Goal: Transaction & Acquisition: Purchase product/service

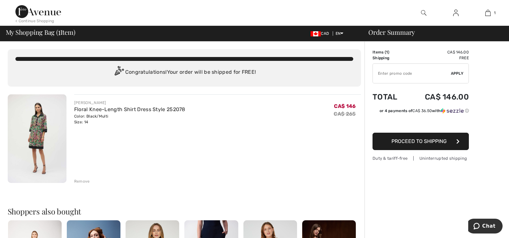
click at [406, 138] on span "Proceed to Shipping" at bounding box center [419, 141] width 55 height 6
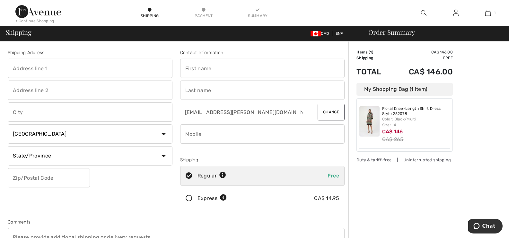
click at [65, 67] on input "text" at bounding box center [90, 67] width 165 height 19
type input "24 Laguna Pwy 8"
type input "Brechin"
select select "ON"
type input "L0K1B0"
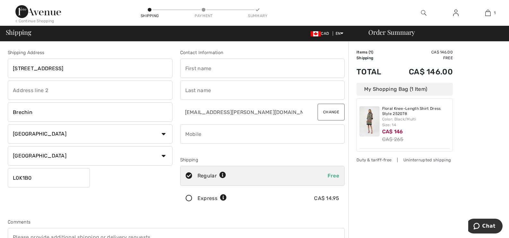
type input "Larry"
type input "Yarmus"
type input "4165678915"
click at [209, 68] on input "Larry" at bounding box center [262, 67] width 165 height 19
type input "L"
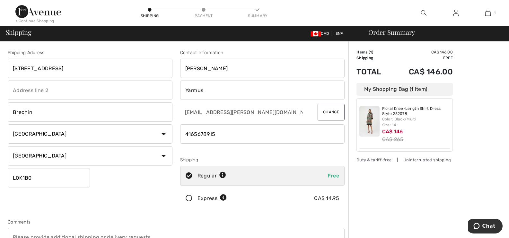
type input "Sarah"
click at [13, 68] on input "24 Laguna Pwy 8" at bounding box center [90, 67] width 165 height 19
click at [63, 66] on input "8-24 Laguna Pwy 8" at bounding box center [90, 67] width 165 height 19
type input "[STREET_ADDRESS]"
click at [220, 131] on input "phone" at bounding box center [262, 133] width 165 height 19
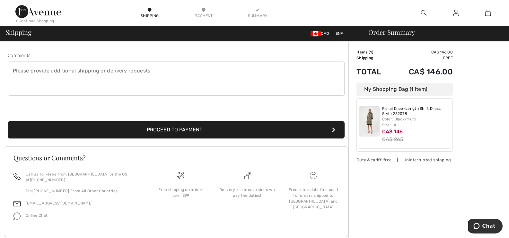
scroll to position [181, 0]
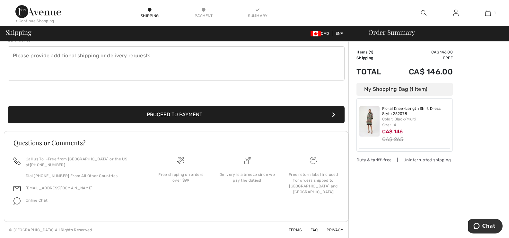
type input "4167223873"
click at [198, 112] on button "Proceed to Payment" at bounding box center [176, 114] width 337 height 17
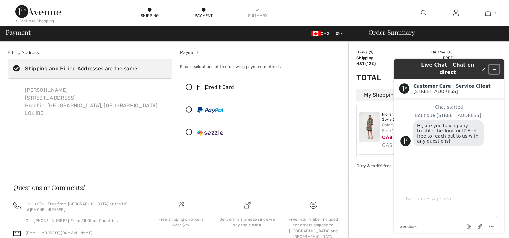
click at [492, 65] on button "Minimize widget" at bounding box center [494, 69] width 10 height 9
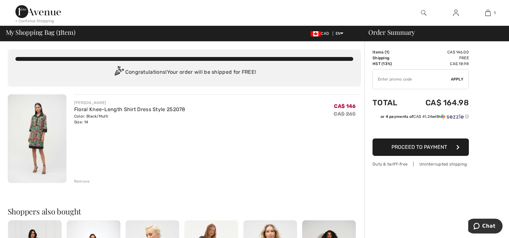
click at [402, 83] on input "TEXT" at bounding box center [412, 78] width 78 height 19
type input "NEW15"
click at [456, 78] on span "Apply" at bounding box center [457, 79] width 13 height 6
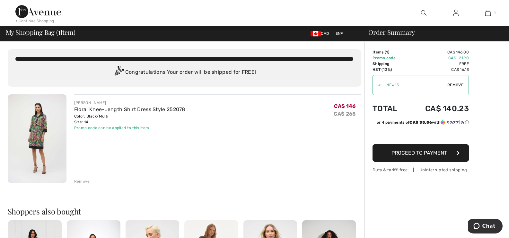
click at [438, 150] on span "Proceed to Payment" at bounding box center [420, 152] width 56 height 6
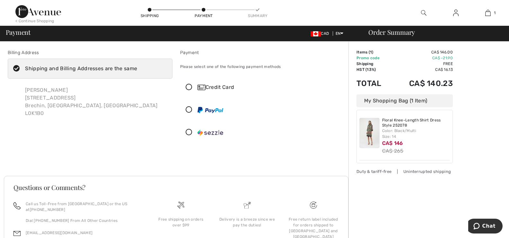
click at [191, 88] on icon at bounding box center [189, 87] width 17 height 7
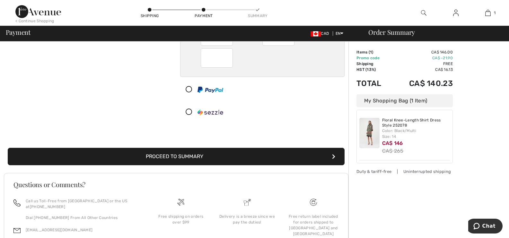
scroll to position [96, 0]
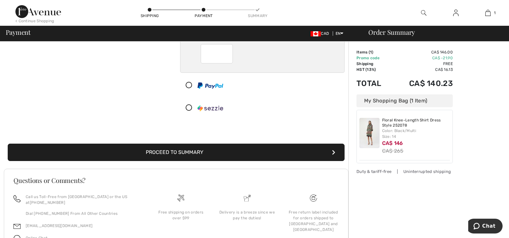
click at [224, 148] on button "Proceed to Summary" at bounding box center [176, 151] width 337 height 17
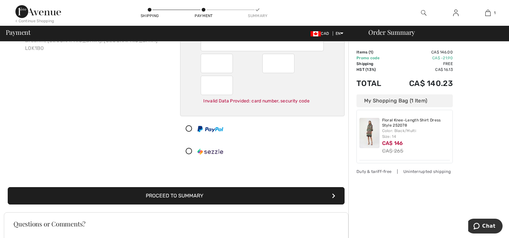
scroll to position [58, 0]
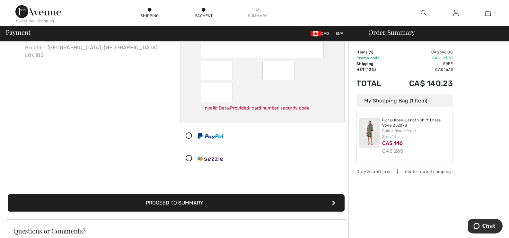
click at [309, 148] on div "Credit Card Invalid Data Provided: card number, security code" at bounding box center [262, 93] width 165 height 149
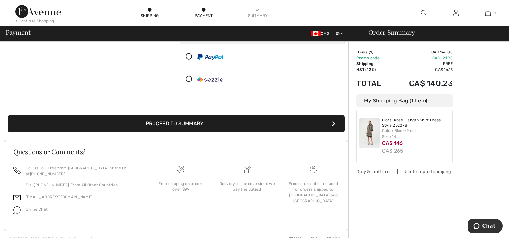
scroll to position [146, 0]
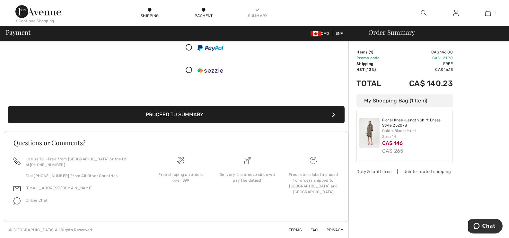
click at [204, 112] on button "Proceed to Summary" at bounding box center [176, 114] width 337 height 17
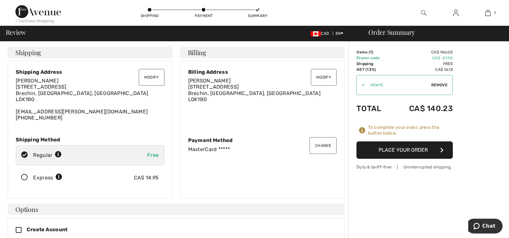
click at [393, 147] on button "Place Your Order" at bounding box center [405, 149] width 96 height 17
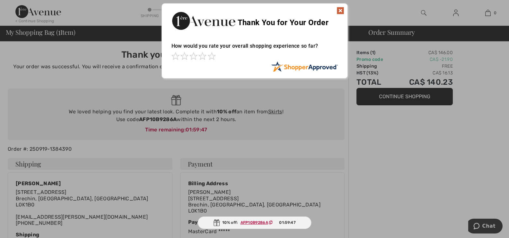
click at [262, 147] on div at bounding box center [254, 119] width 509 height 238
click at [214, 55] on span at bounding box center [212, 56] width 8 height 8
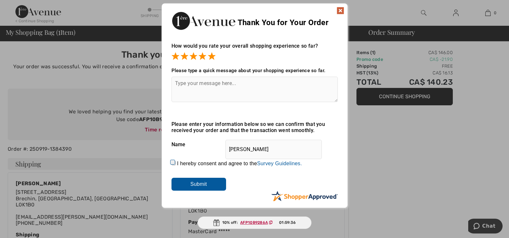
click at [172, 162] on input "I hereby consent and agree to the By submitting a review, you grant permission …" at bounding box center [174, 163] width 4 height 4
checkbox input "true"
click at [202, 181] on input "Submit" at bounding box center [199, 183] width 55 height 13
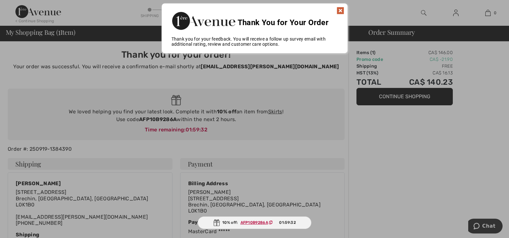
click at [338, 9] on img at bounding box center [341, 11] width 8 height 8
